Goal: Book appointment/travel/reservation

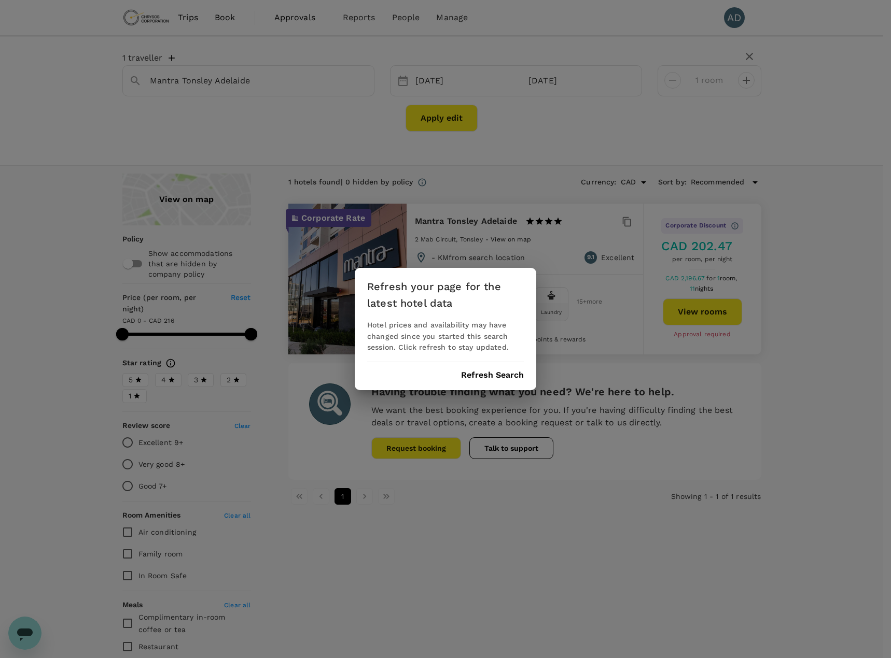
click at [488, 373] on button "Refresh Search" at bounding box center [492, 375] width 63 height 9
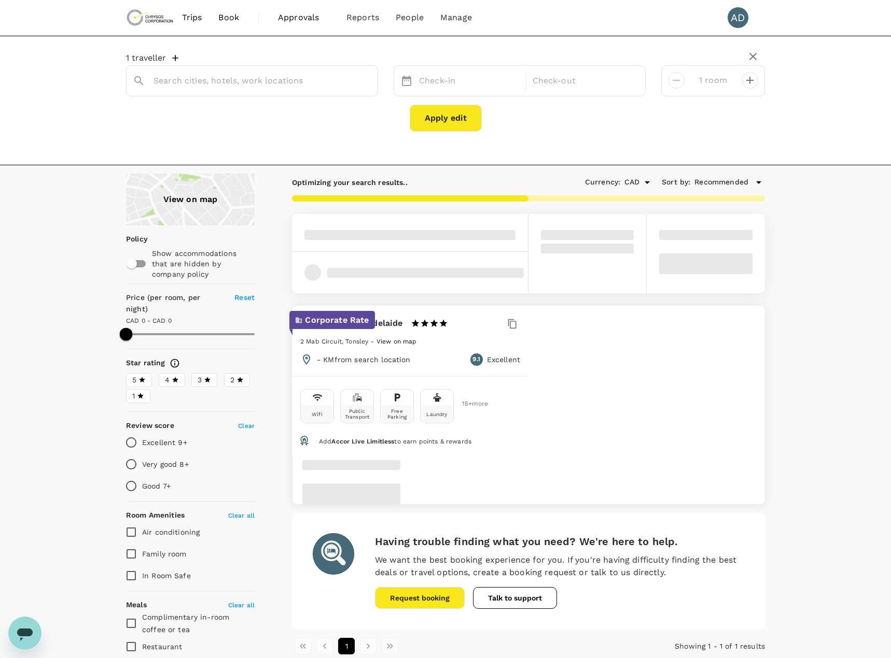
type input "Mantra Tonsley Adelaide"
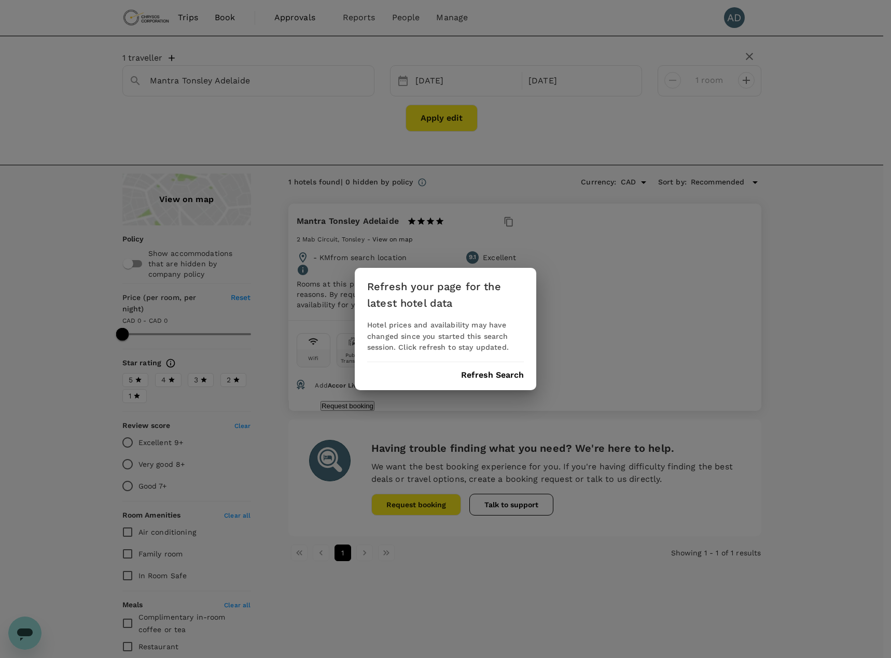
click at [487, 377] on button "Refresh Search" at bounding box center [492, 375] width 63 height 9
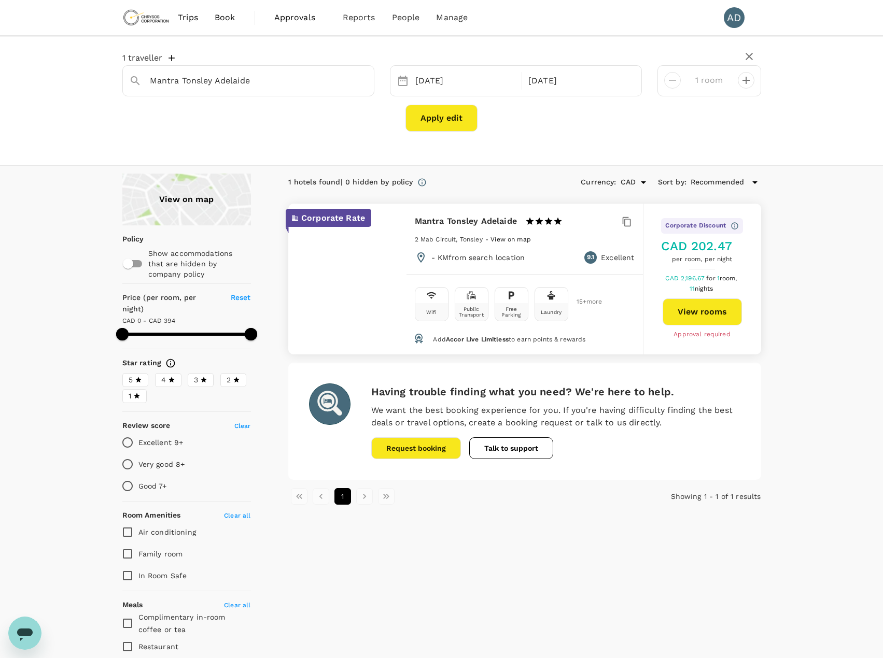
click at [223, 21] on span "Book" at bounding box center [225, 17] width 21 height 12
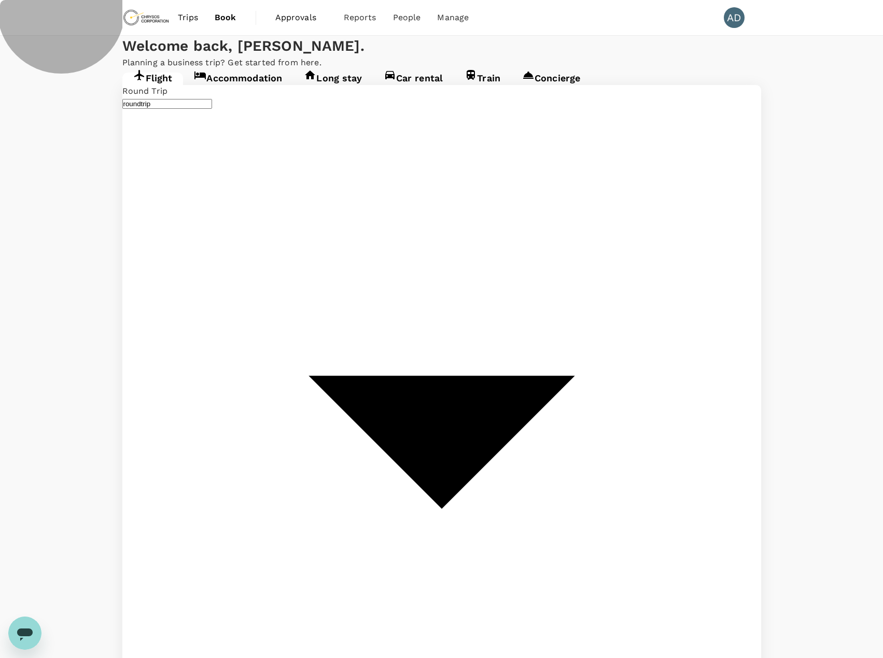
click at [245, 91] on link "Accommodation" at bounding box center [238, 82] width 110 height 19
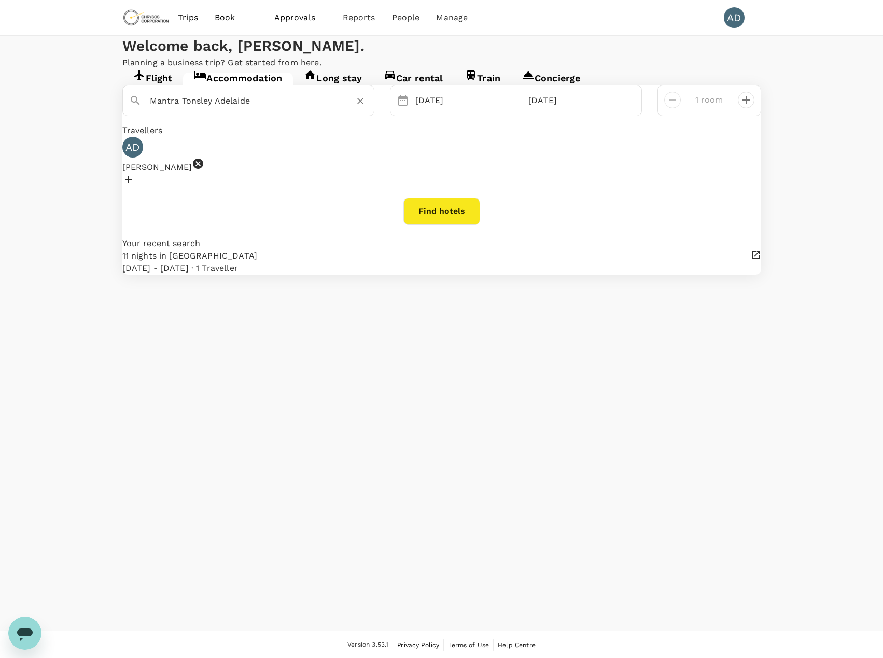
click at [345, 109] on div "Mantra Tonsley Adelaide" at bounding box center [259, 101] width 218 height 17
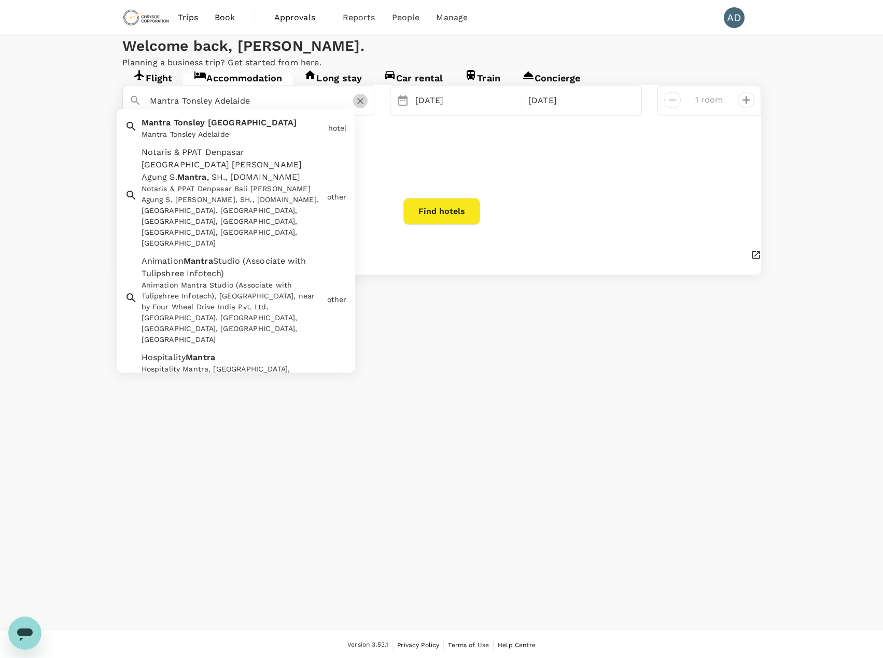
click at [364, 106] on icon "Clear" at bounding box center [360, 101] width 10 height 10
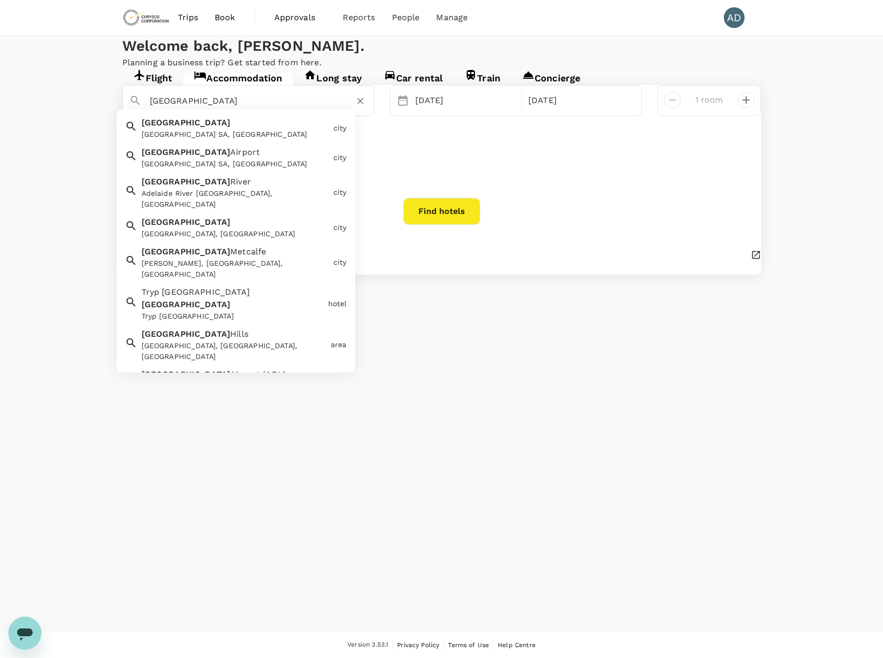
click at [264, 140] on div "[GEOGRAPHIC_DATA] SA, [GEOGRAPHIC_DATA]" at bounding box center [236, 134] width 188 height 11
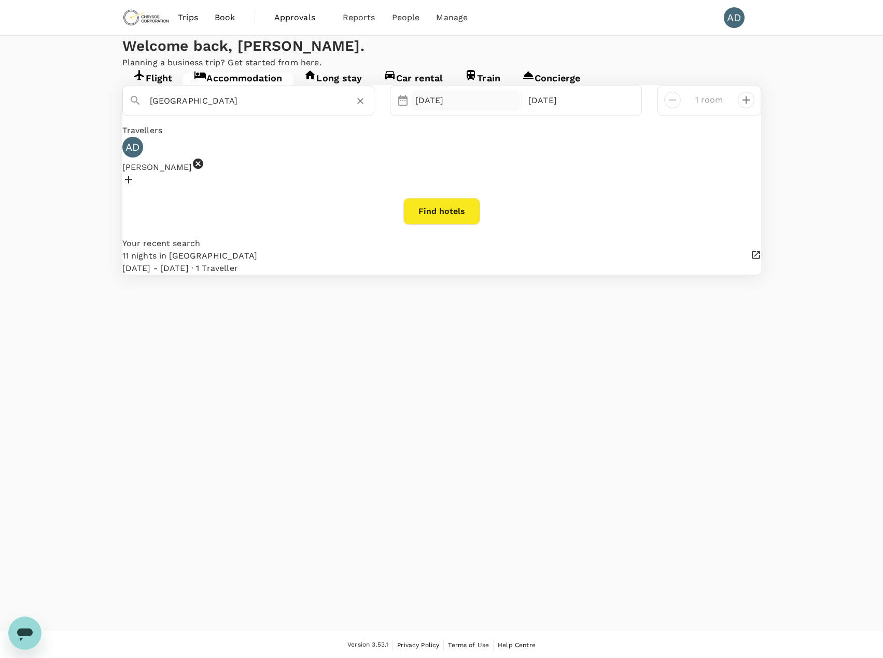
type input "[GEOGRAPHIC_DATA]"
click at [457, 111] on div "[DATE]" at bounding box center [465, 100] width 109 height 21
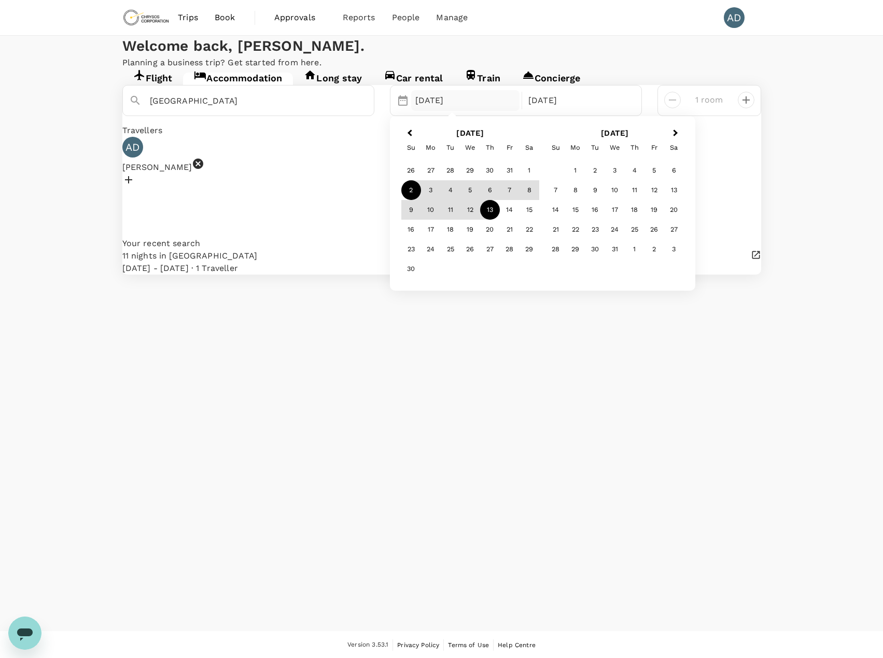
click at [525, 57] on div "Welcome back , [PERSON_NAME] ." at bounding box center [441, 46] width 639 height 21
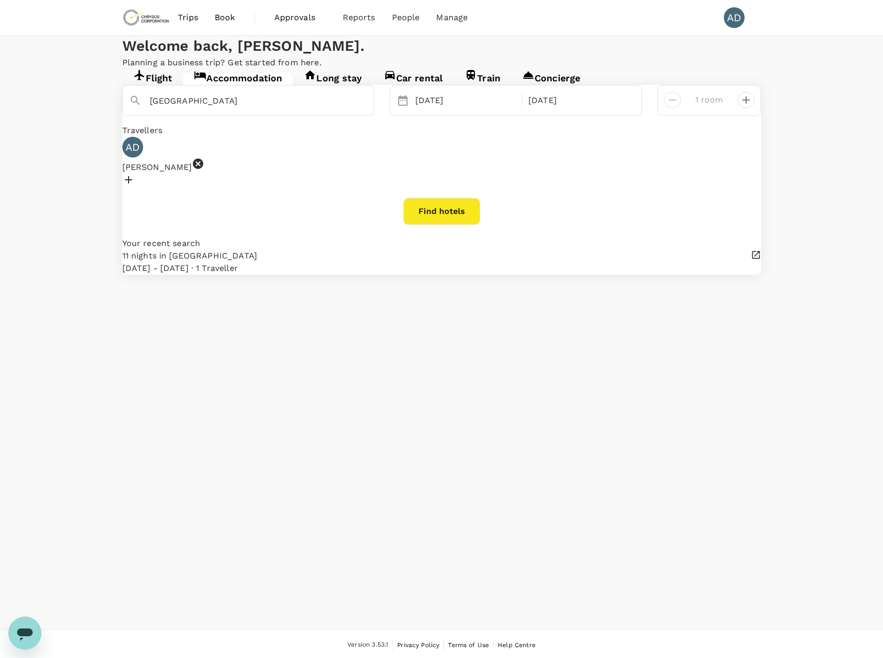
click at [435, 225] on button "Find hotels" at bounding box center [441, 211] width 77 height 27
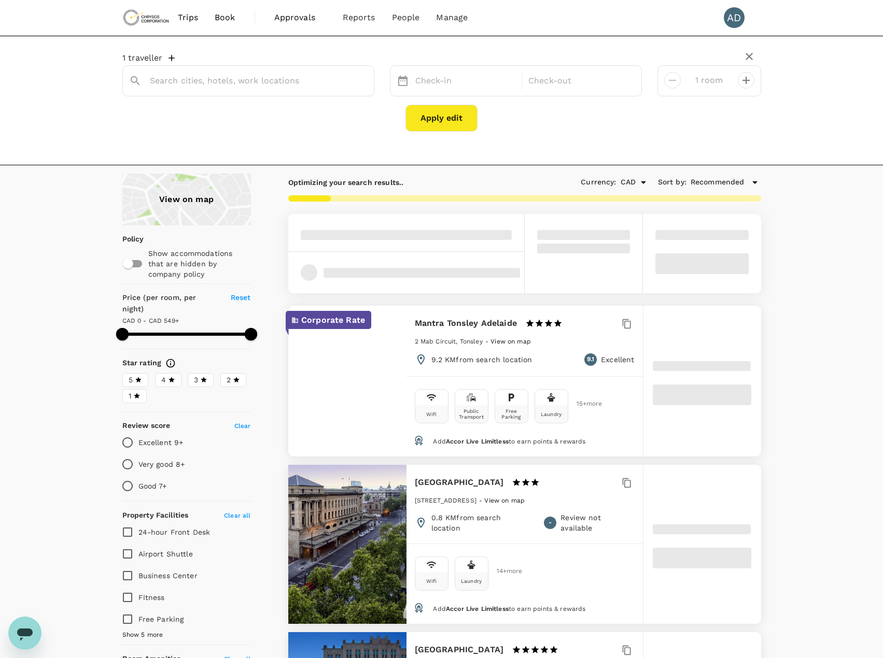
type input "[GEOGRAPHIC_DATA]"
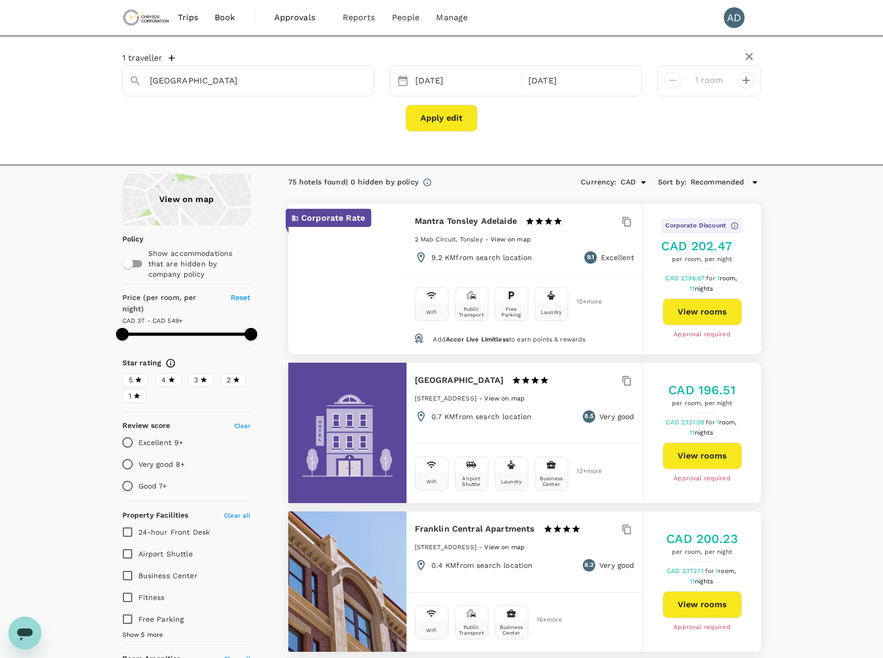
type input "594.08"
drag, startPoint x: 123, startPoint y: 587, endPoint x: 63, endPoint y: 565, distance: 64.6
click at [123, 587] on input "Fitness" at bounding box center [128, 598] width 22 height 22
checkbox input "true"
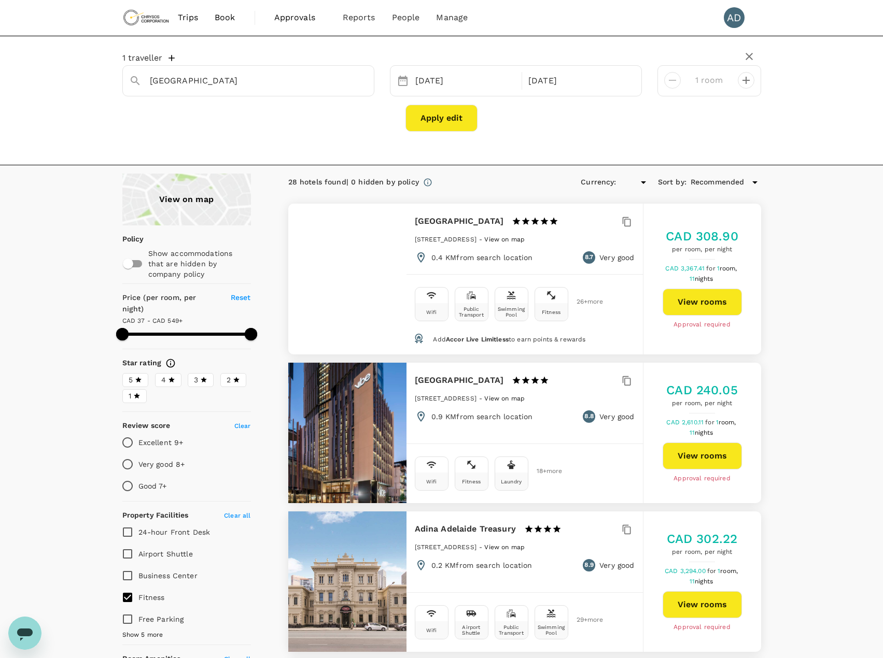
type input "594.08"
type input "CAD"
drag, startPoint x: 254, startPoint y: 324, endPoint x: 165, endPoint y: 329, distance: 88.3
click at [165, 329] on span at bounding box center [165, 334] width 12 height 12
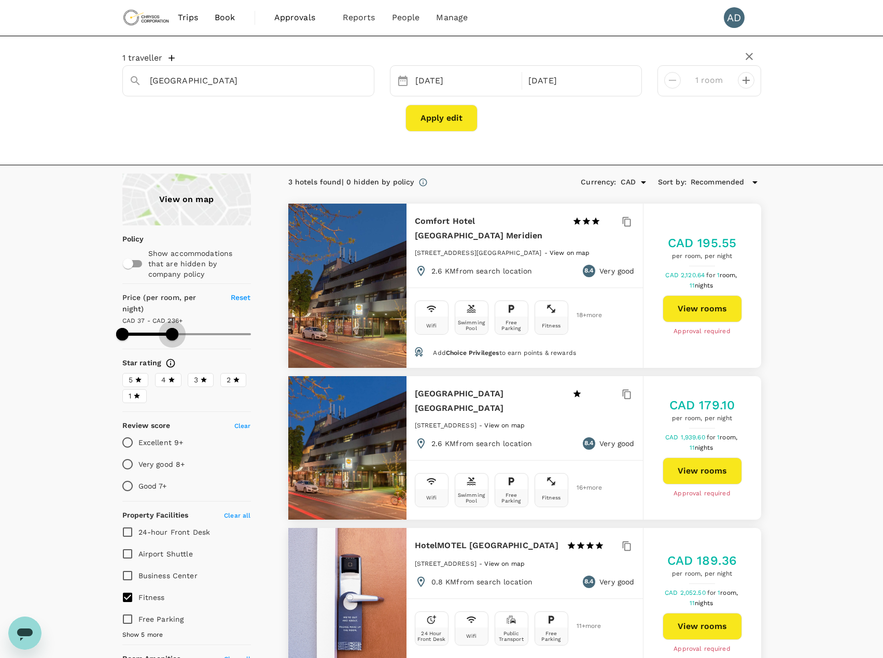
drag, startPoint x: 165, startPoint y: 327, endPoint x: 172, endPoint y: 327, distance: 7.3
click at [172, 328] on span at bounding box center [172, 334] width 12 height 12
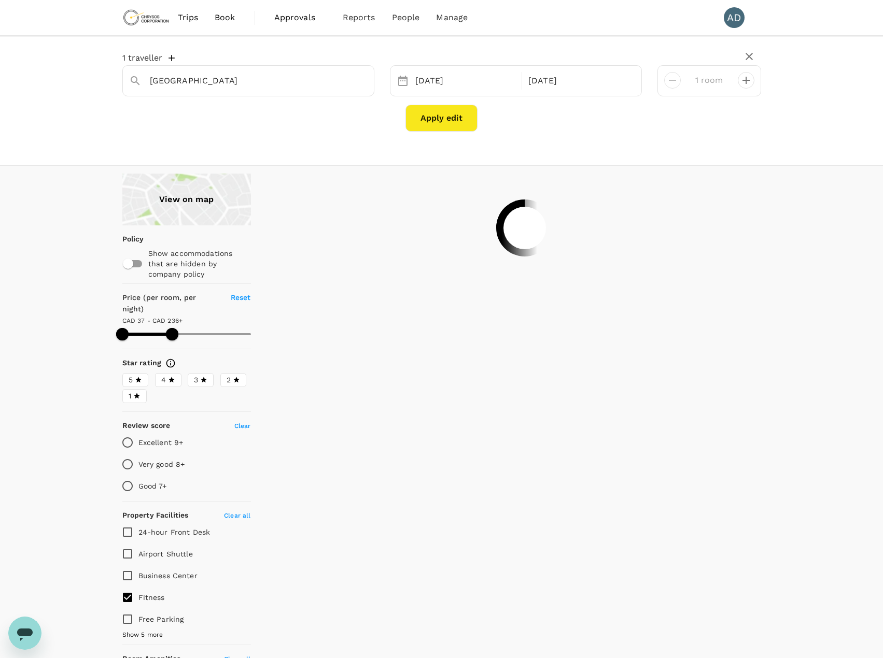
type input "256.08"
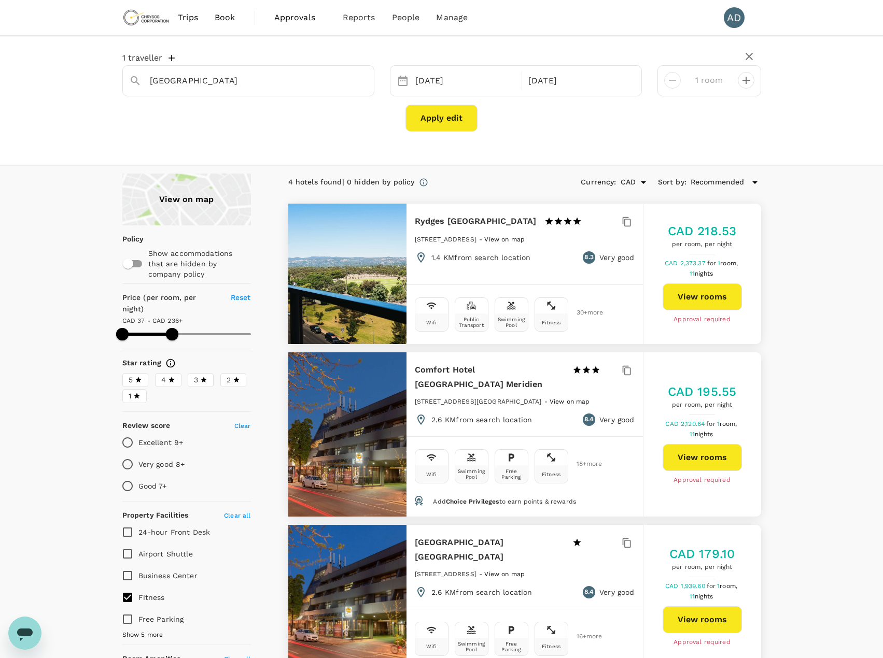
click at [55, 274] on div "View on map Policy Show accommodations that are hidden by company policy Price …" at bounding box center [441, 580] width 883 height 813
click at [27, 229] on div "View on map Policy Show accommodations that are hidden by company policy Price …" at bounding box center [441, 580] width 883 height 813
click at [128, 589] on input "Fitness" at bounding box center [128, 598] width 22 height 22
checkbox input "false"
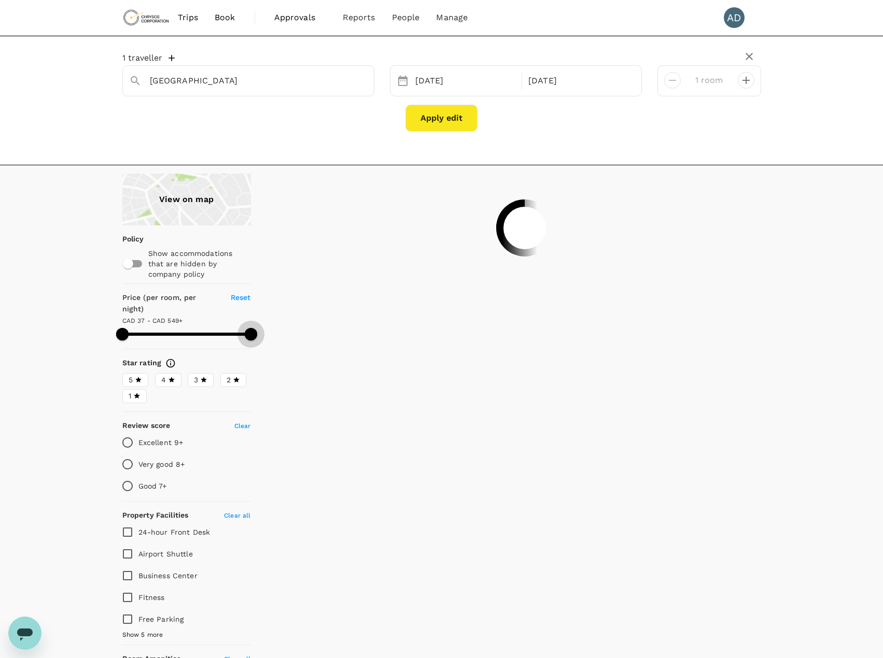
drag, startPoint x: 172, startPoint y: 322, endPoint x: 291, endPoint y: 330, distance: 119.5
click at [291, 330] on div "View on map Policy Show accommodations that are hidden by company policy Price …" at bounding box center [429, 575] width 664 height 803
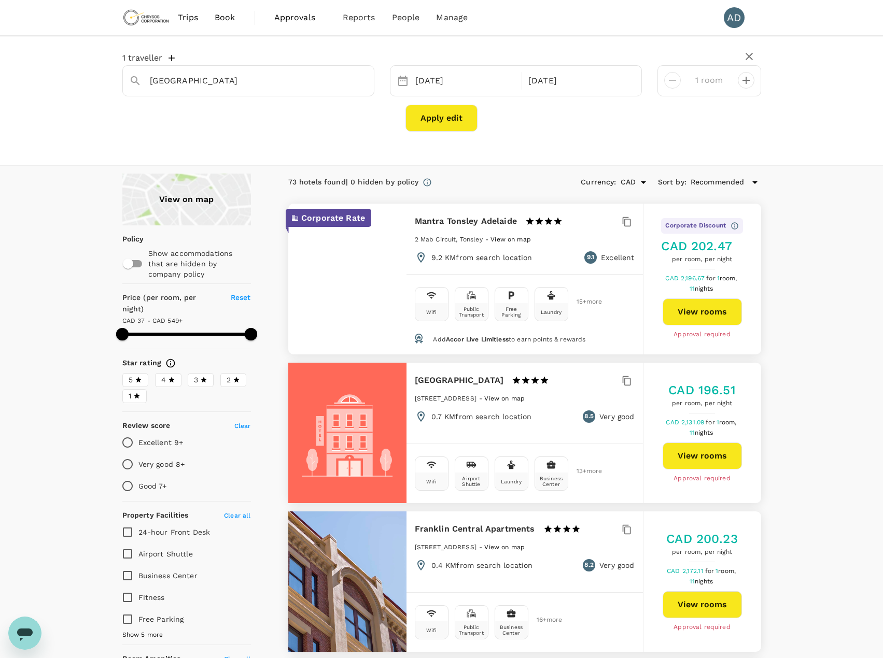
type input "594.08"
